Goal: Task Accomplishment & Management: Complete application form

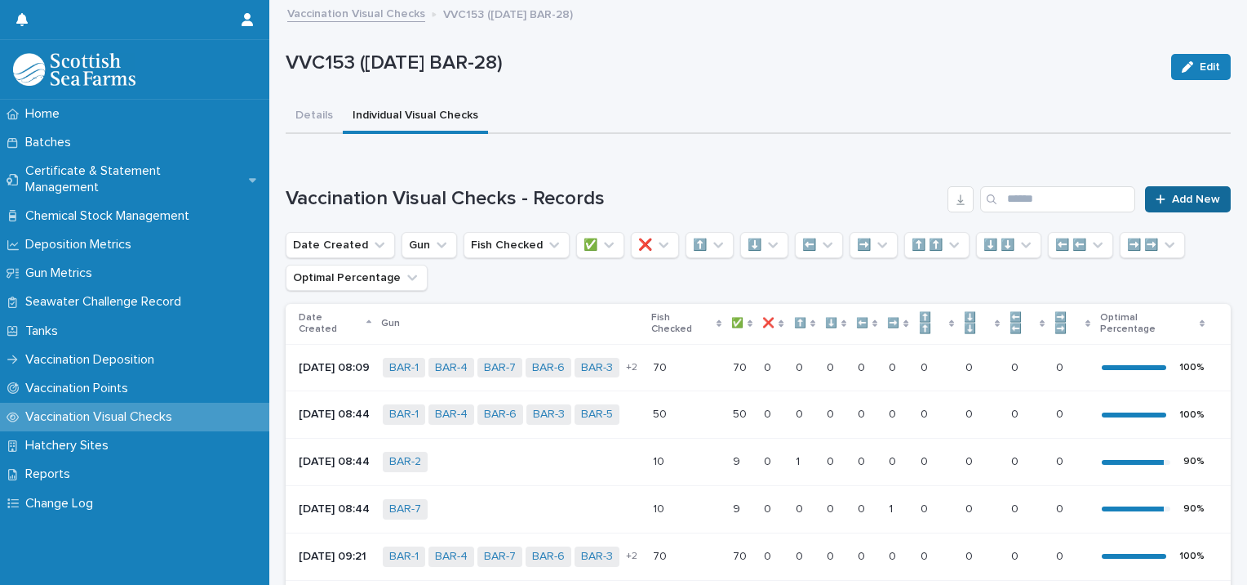
click at [1201, 199] on span "Add New" at bounding box center [1196, 198] width 48 height 11
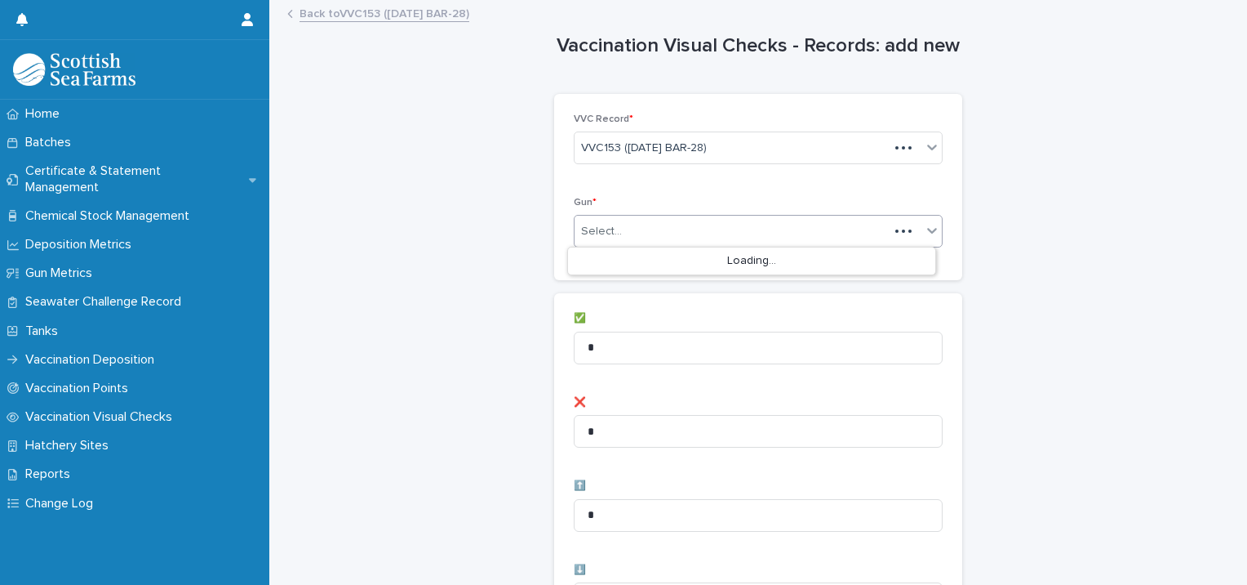
click at [679, 230] on div "Select..." at bounding box center [732, 231] width 314 height 27
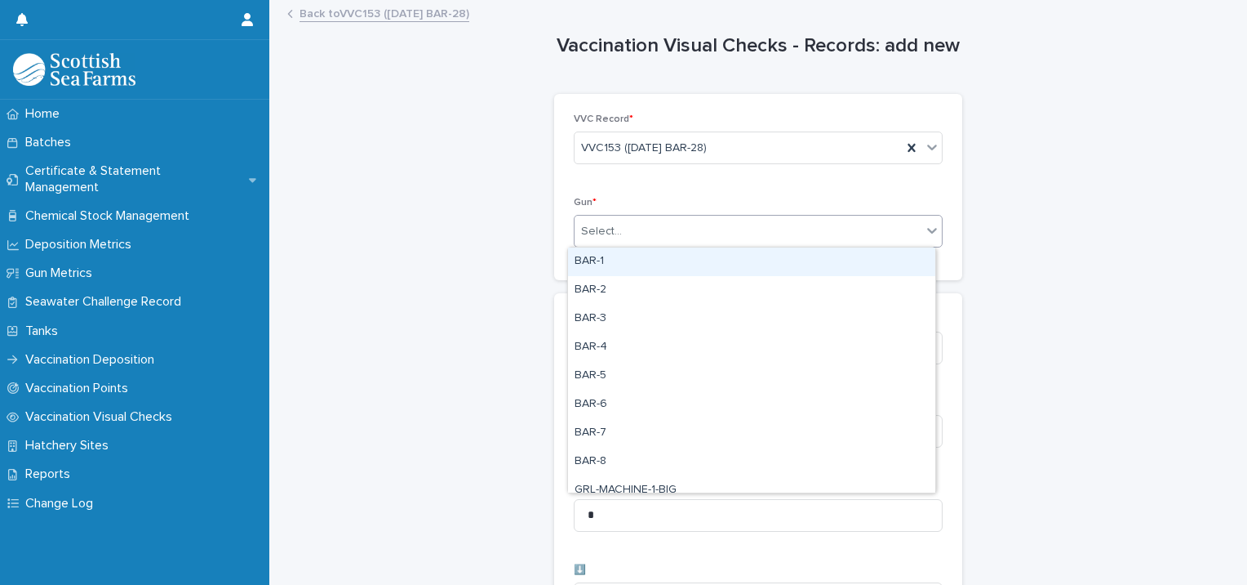
click at [654, 260] on div "BAR-1" at bounding box center [751, 261] width 367 height 29
click at [732, 238] on div "BAR-1" at bounding box center [738, 231] width 327 height 29
click at [690, 270] on div "BAR-2" at bounding box center [751, 261] width 367 height 29
click at [757, 229] on div "BAR-1 BAR-2" at bounding box center [738, 231] width 327 height 29
click at [717, 265] on div "BAR-3" at bounding box center [751, 261] width 367 height 29
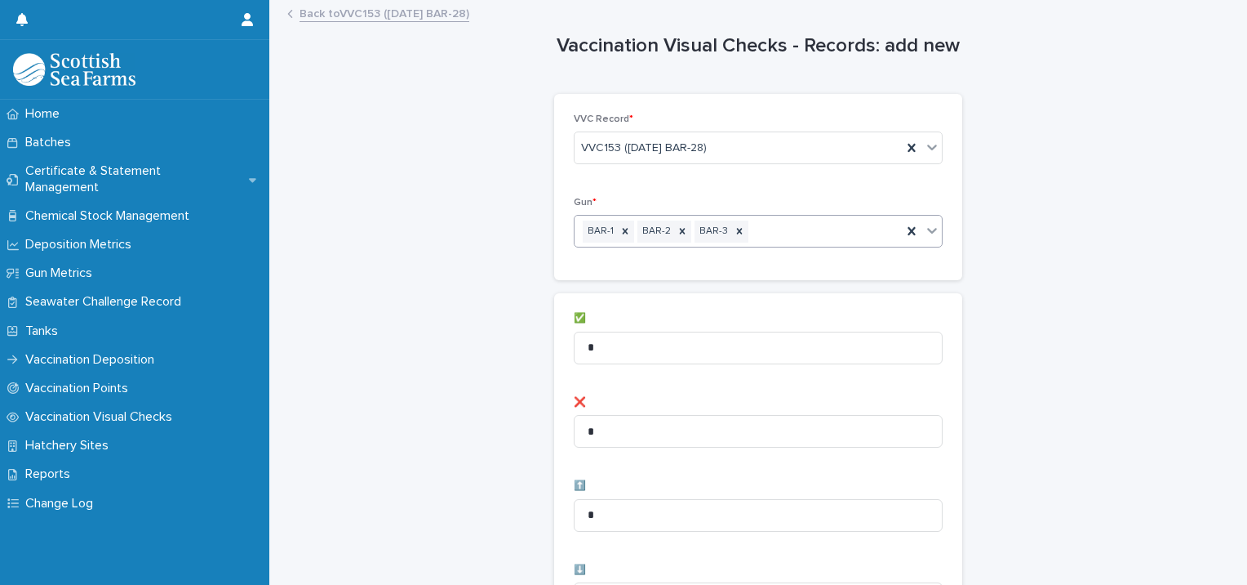
click at [791, 233] on div "BAR-1 BAR-2 BAR-3" at bounding box center [738, 231] width 327 height 29
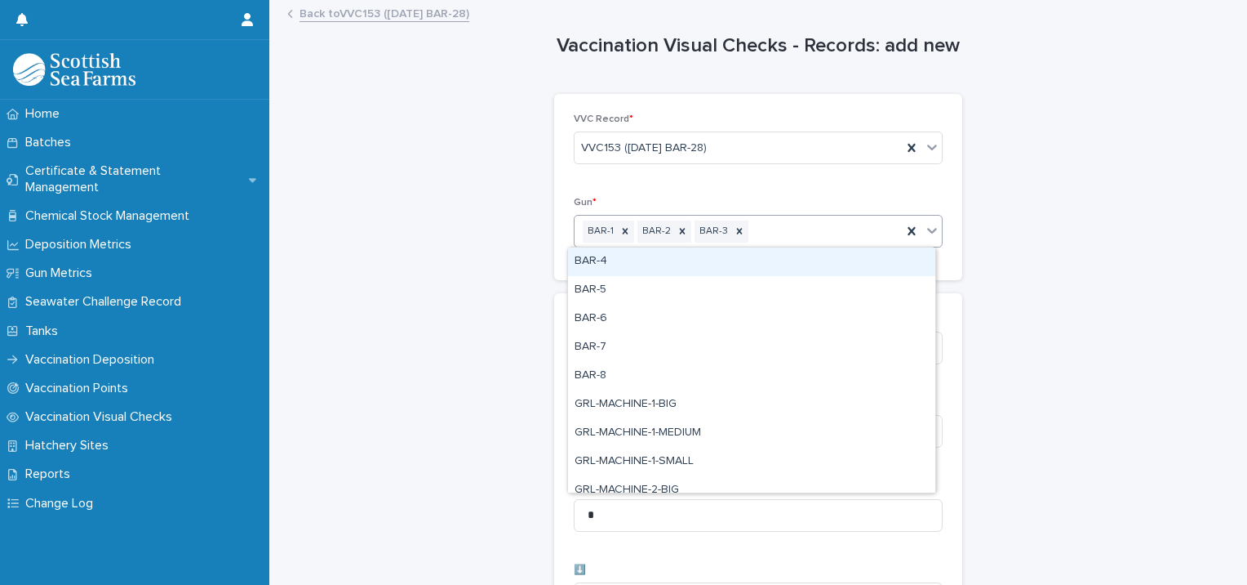
click at [732, 265] on div "BAR-4" at bounding box center [751, 261] width 367 height 29
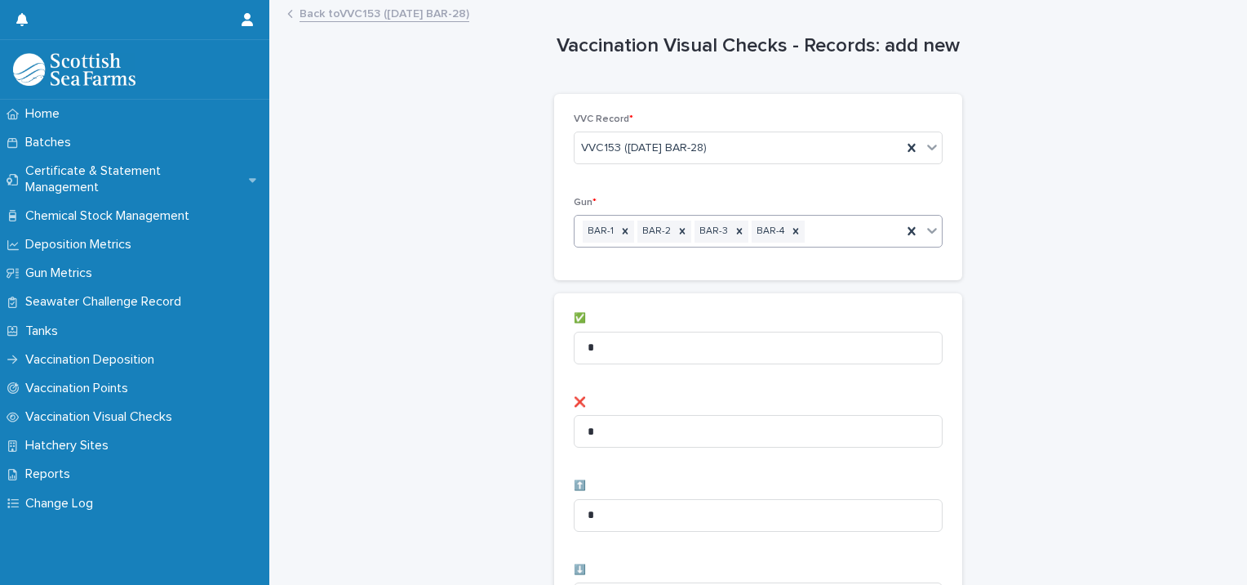
click at [810, 239] on div "BAR-1 BAR-2 BAR-3 BAR-4" at bounding box center [738, 231] width 327 height 29
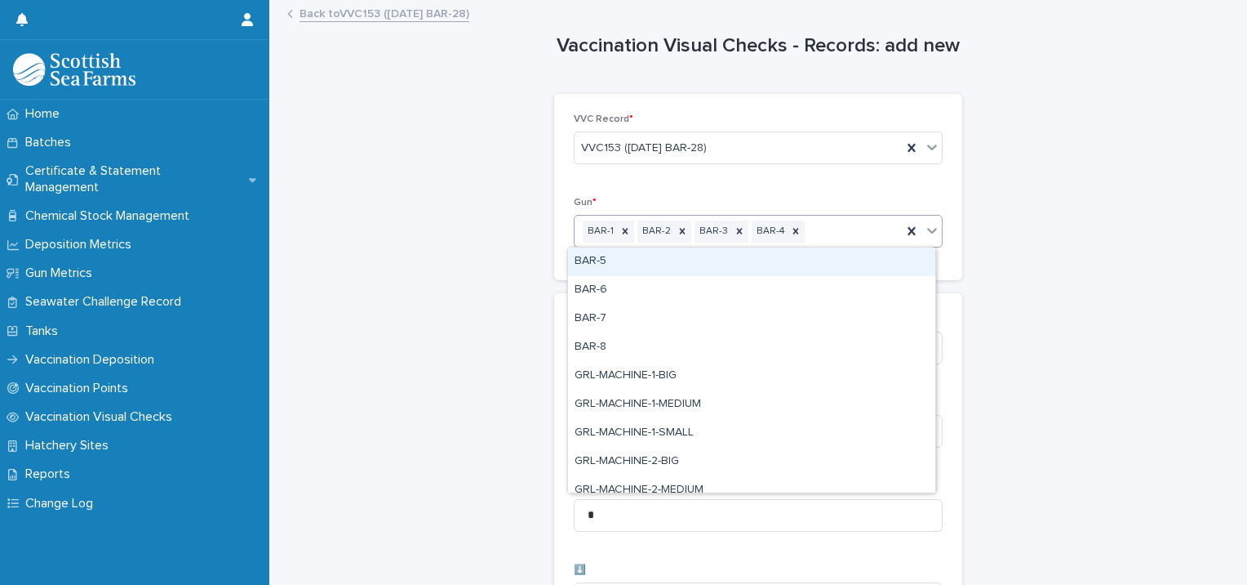
click at [688, 266] on div "BAR-5" at bounding box center [751, 261] width 367 height 29
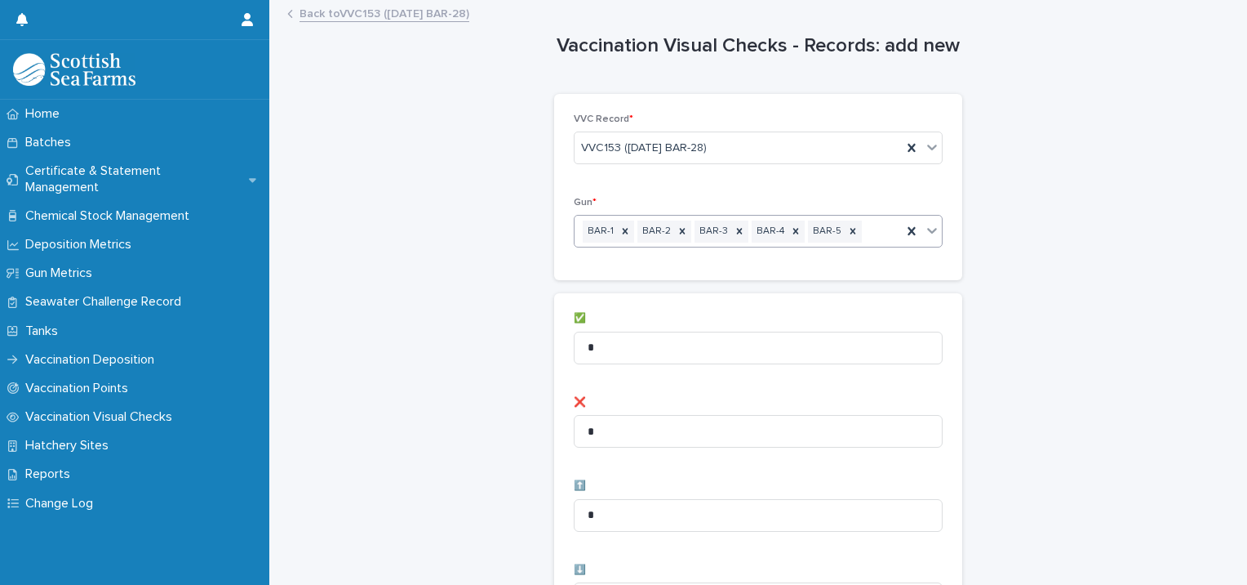
click at [865, 235] on div "BAR-1 BAR-2 BAR-3 BAR-4 BAR-5" at bounding box center [738, 231] width 327 height 29
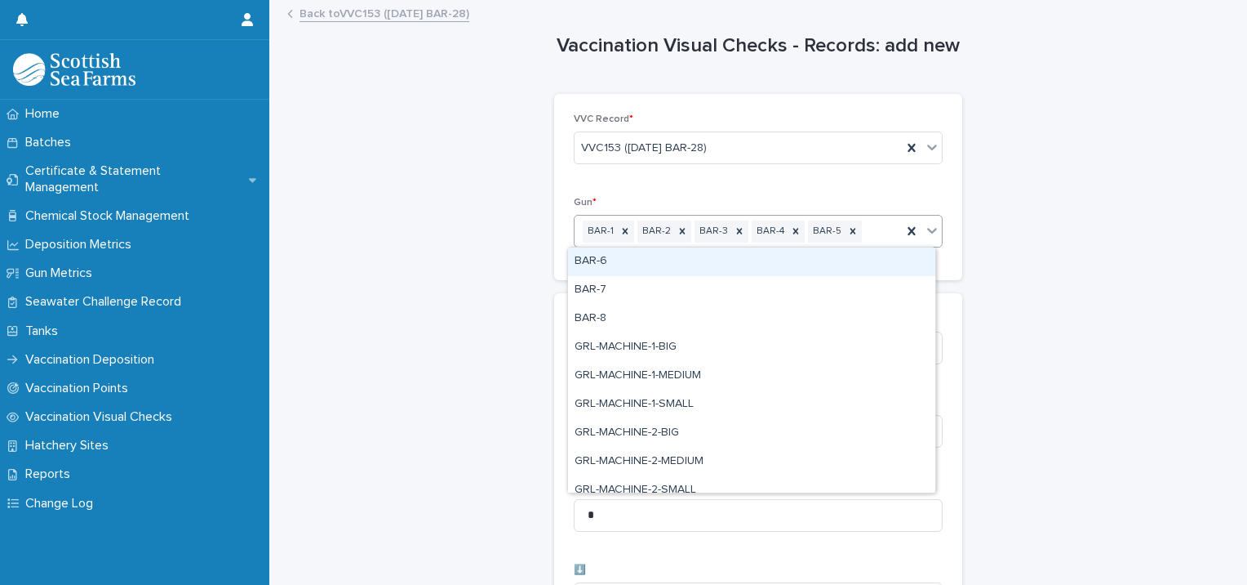
click at [727, 269] on div "BAR-6" at bounding box center [751, 261] width 367 height 29
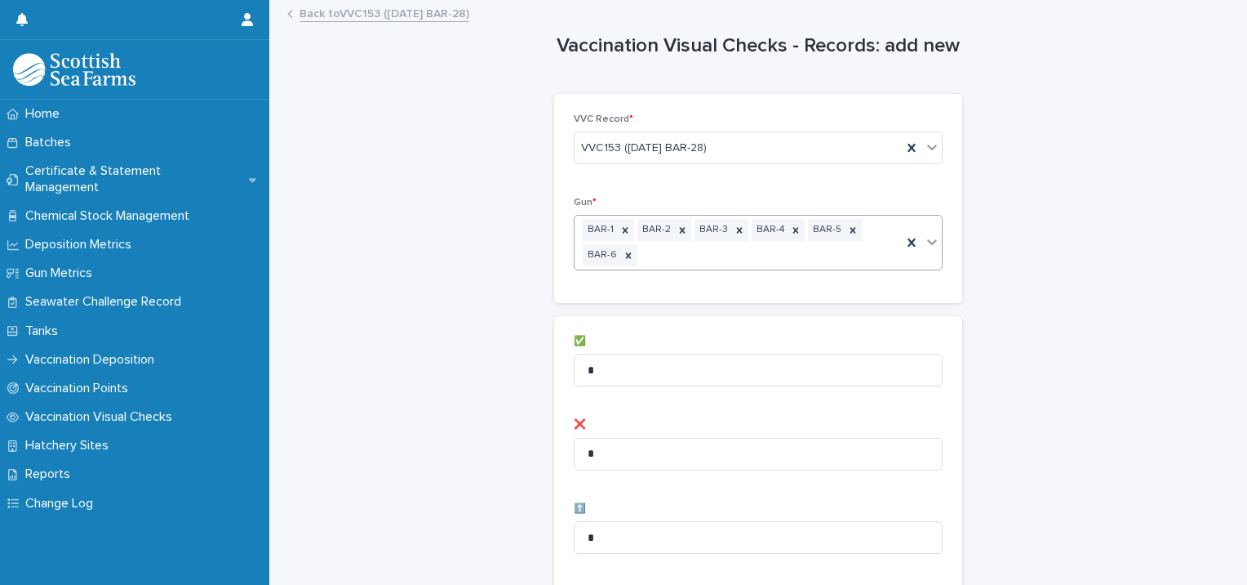
click at [641, 245] on div at bounding box center [642, 255] width 2 height 20
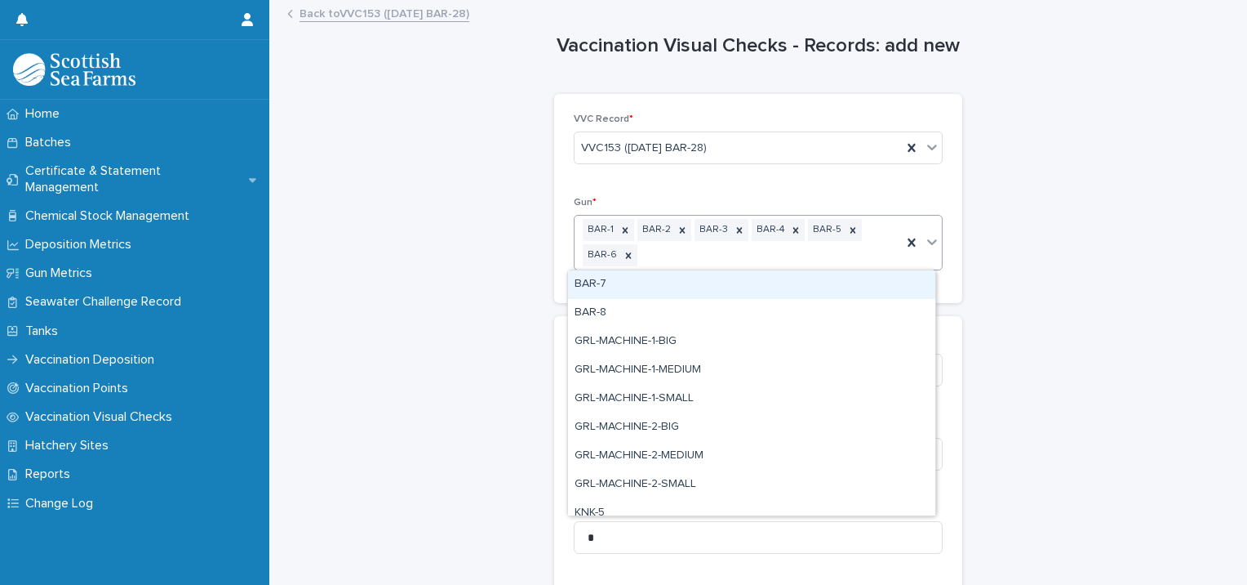
click at [640, 287] on div "BAR-7" at bounding box center [751, 284] width 367 height 29
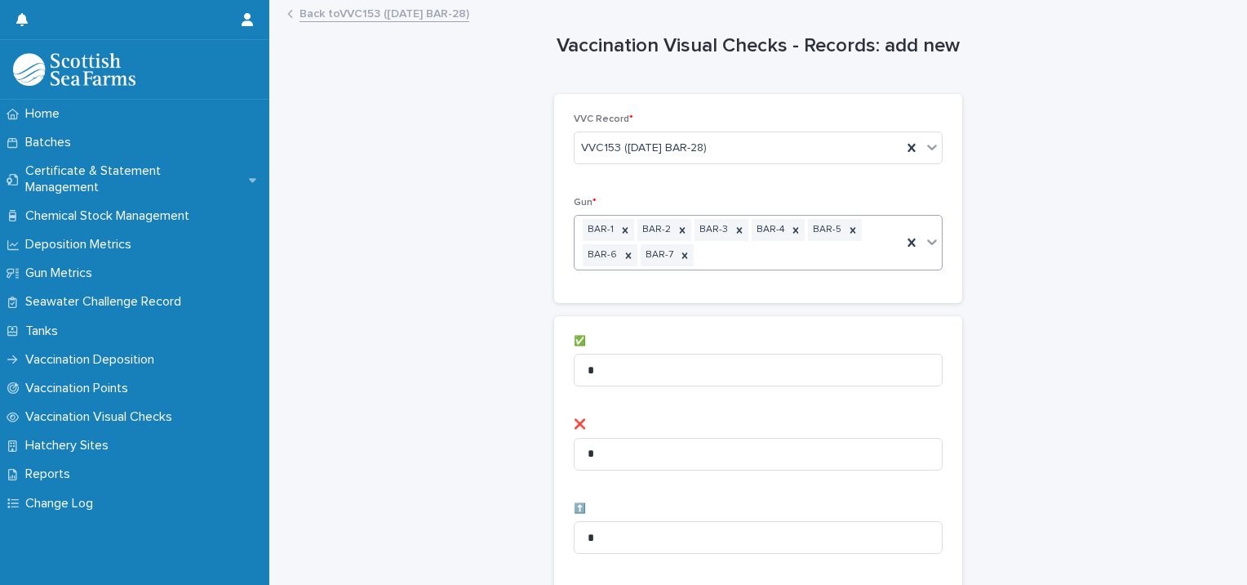
click at [756, 255] on div "BAR-1 BAR-2 BAR-3 BAR-4 BAR-5 BAR-6 BAR-7" at bounding box center [738, 243] width 327 height 54
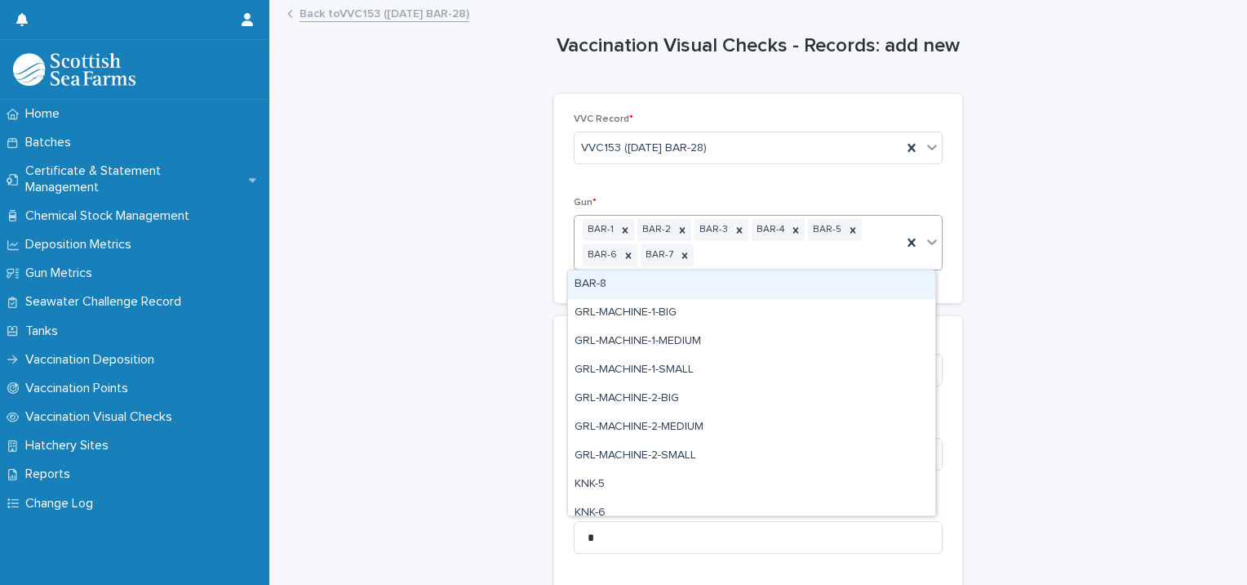
click at [684, 287] on div "BAR-8" at bounding box center [751, 284] width 367 height 29
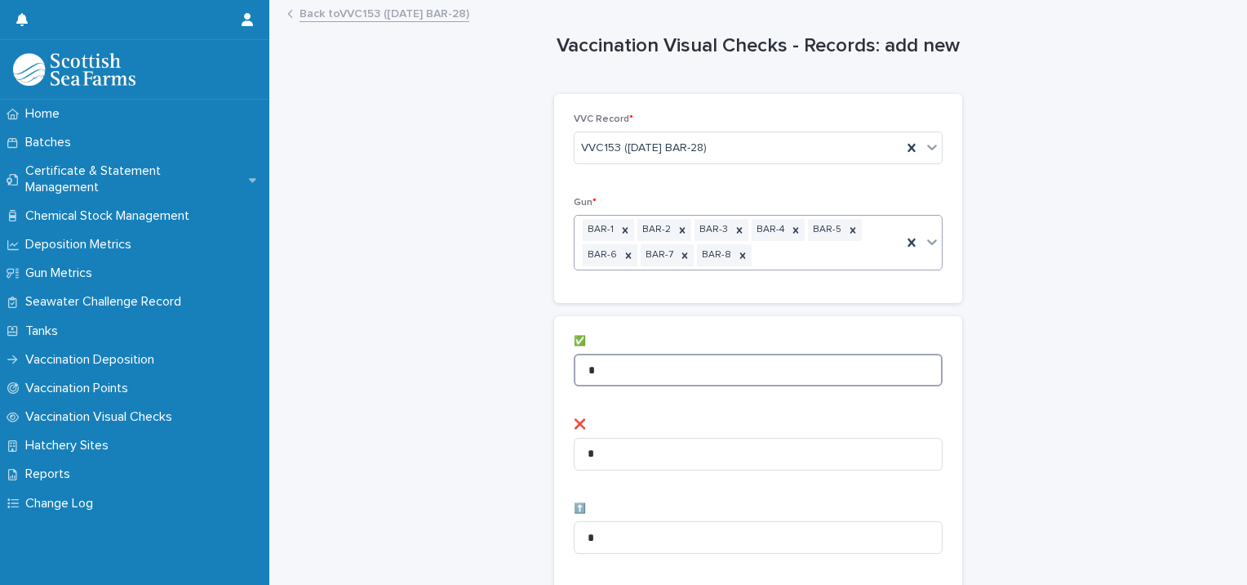
drag, startPoint x: 616, startPoint y: 370, endPoint x: 382, endPoint y: 369, distance: 233.5
click at [737, 256] on icon at bounding box center [742, 255] width 11 height 11
drag, startPoint x: 473, startPoint y: 382, endPoint x: 422, endPoint y: 380, distance: 50.7
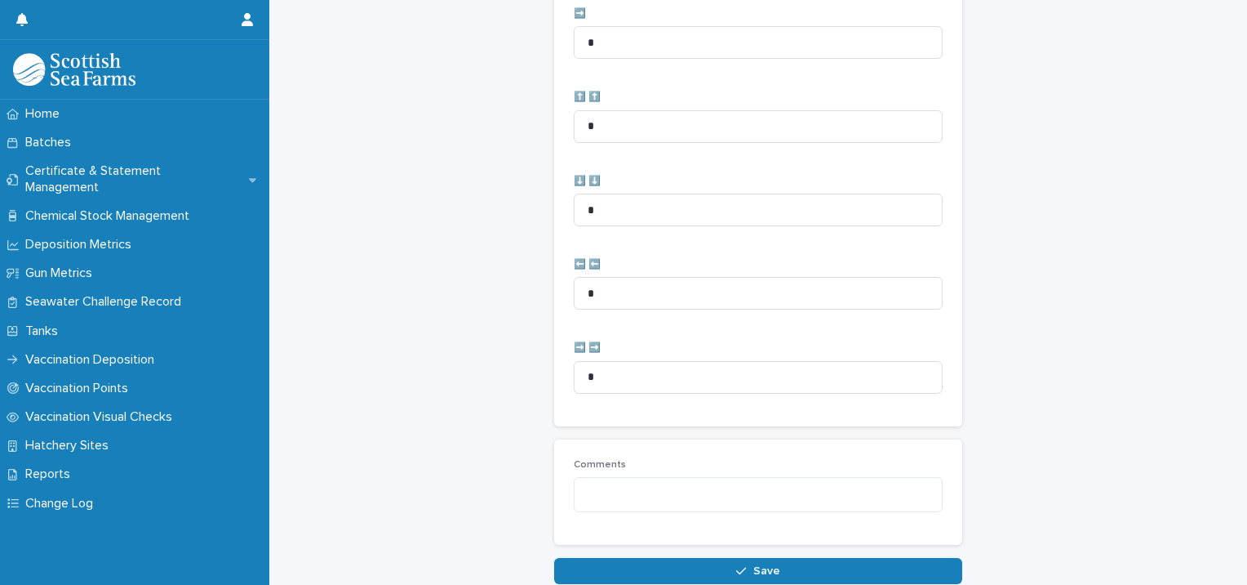
scroll to position [838, 0]
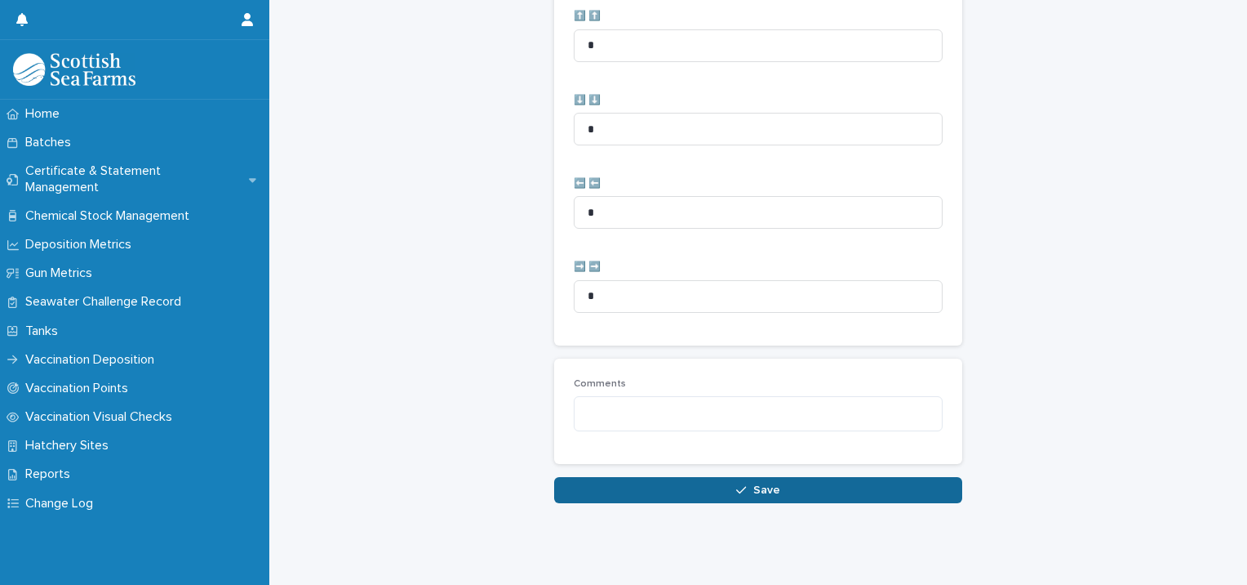
type input "**"
click at [667, 487] on button "Save" at bounding box center [758, 490] width 408 height 26
